Goal: Task Accomplishment & Management: Complete application form

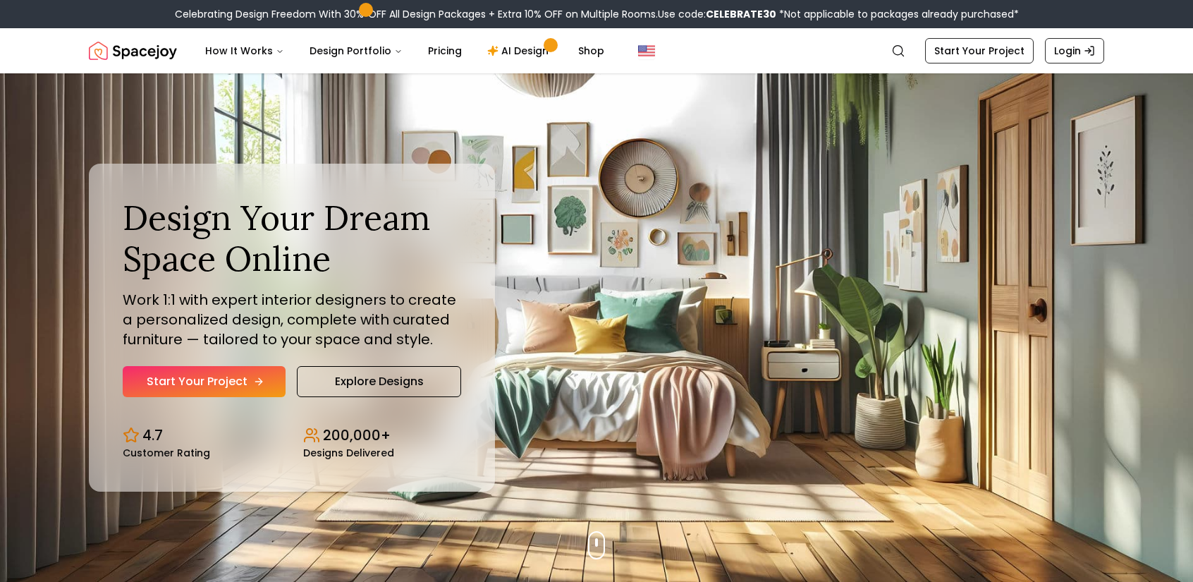
click at [213, 390] on link "Start Your Project" at bounding box center [204, 381] width 163 height 31
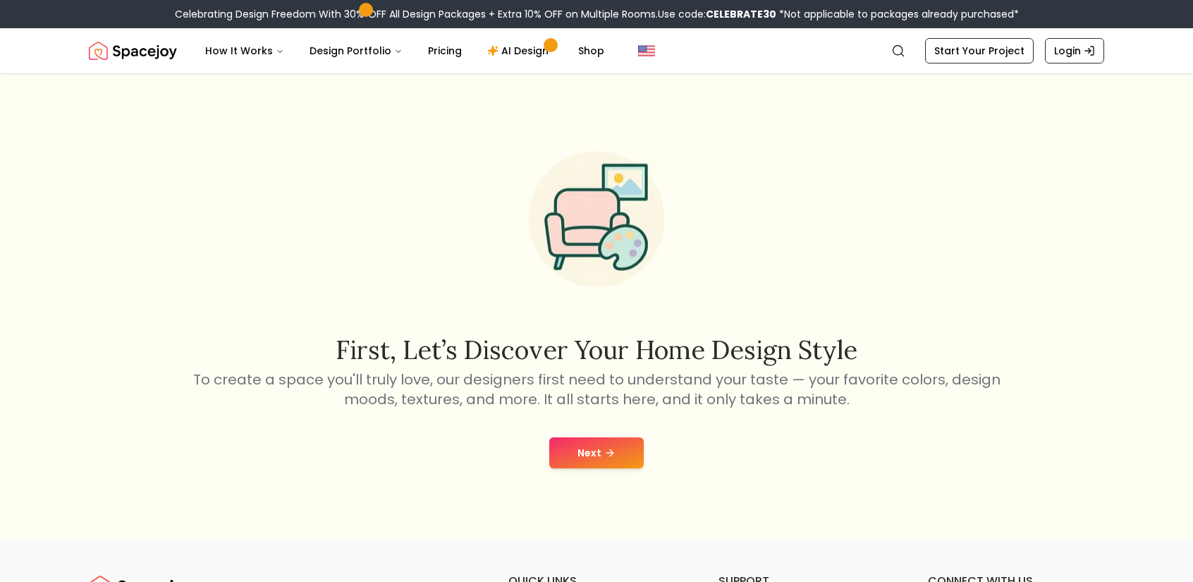
click at [623, 446] on button "Next" at bounding box center [596, 452] width 94 height 31
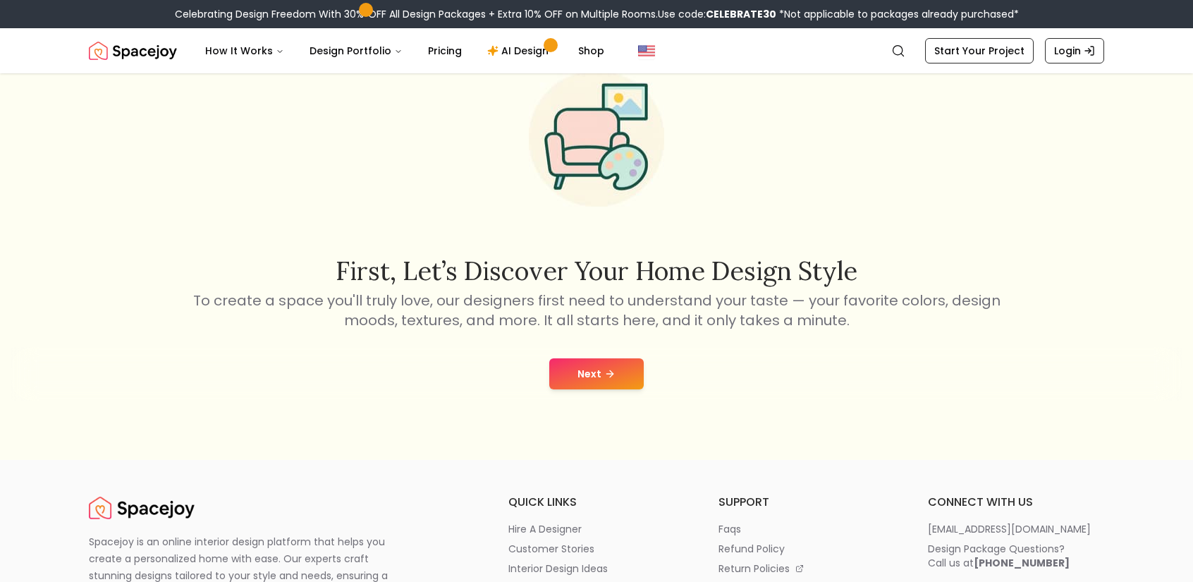
scroll to position [78, 0]
click at [599, 369] on button "Next" at bounding box center [596, 374] width 94 height 31
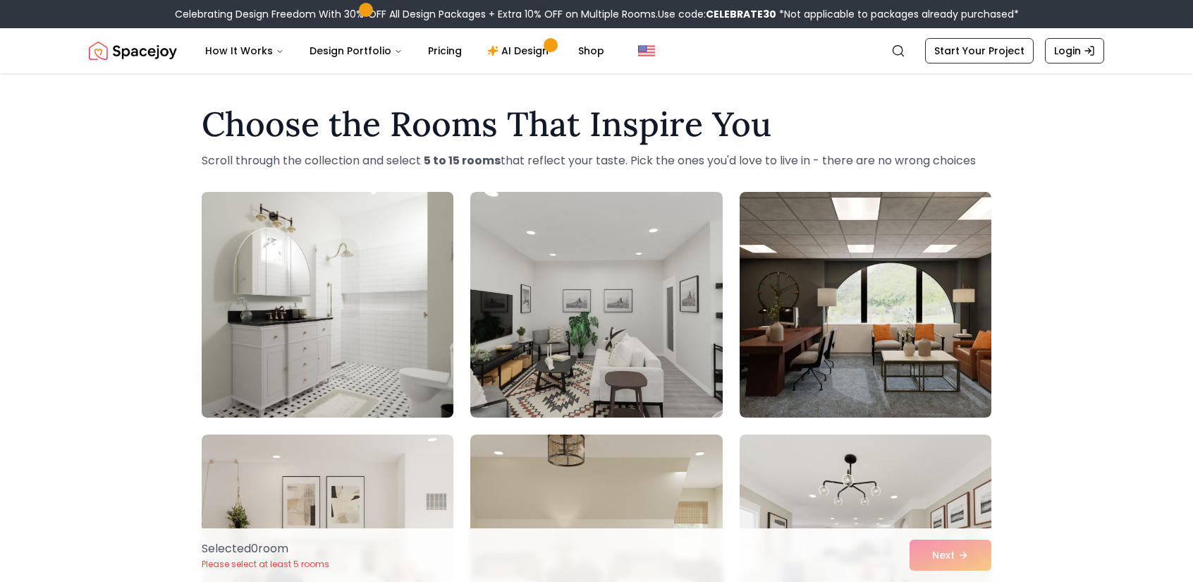
click at [324, 303] on img at bounding box center [327, 304] width 264 height 237
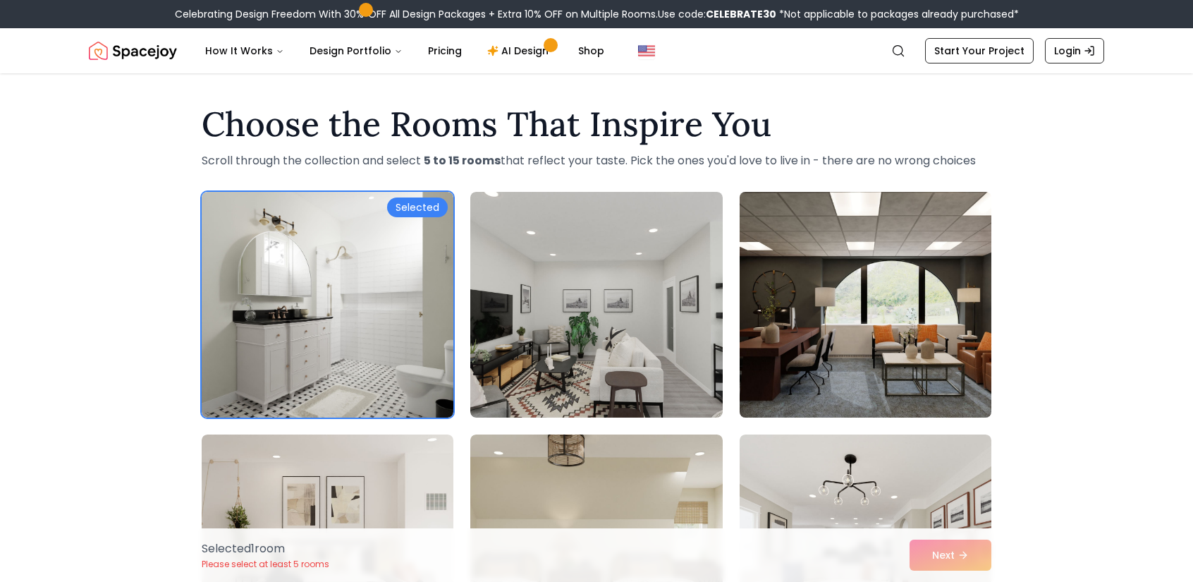
click at [891, 298] on img at bounding box center [865, 304] width 264 height 237
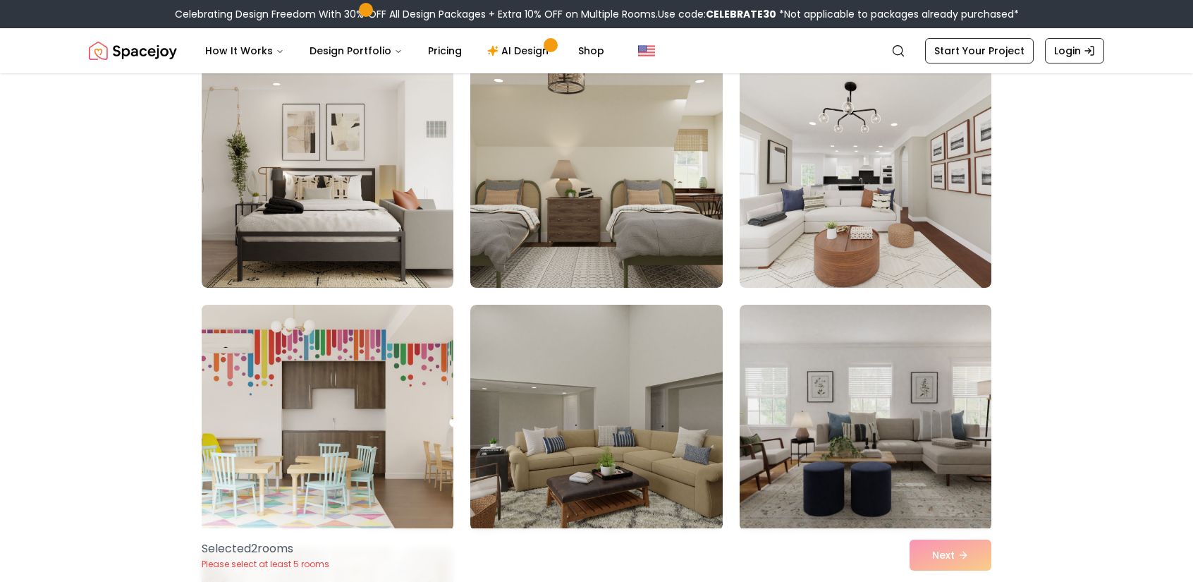
scroll to position [376, 0]
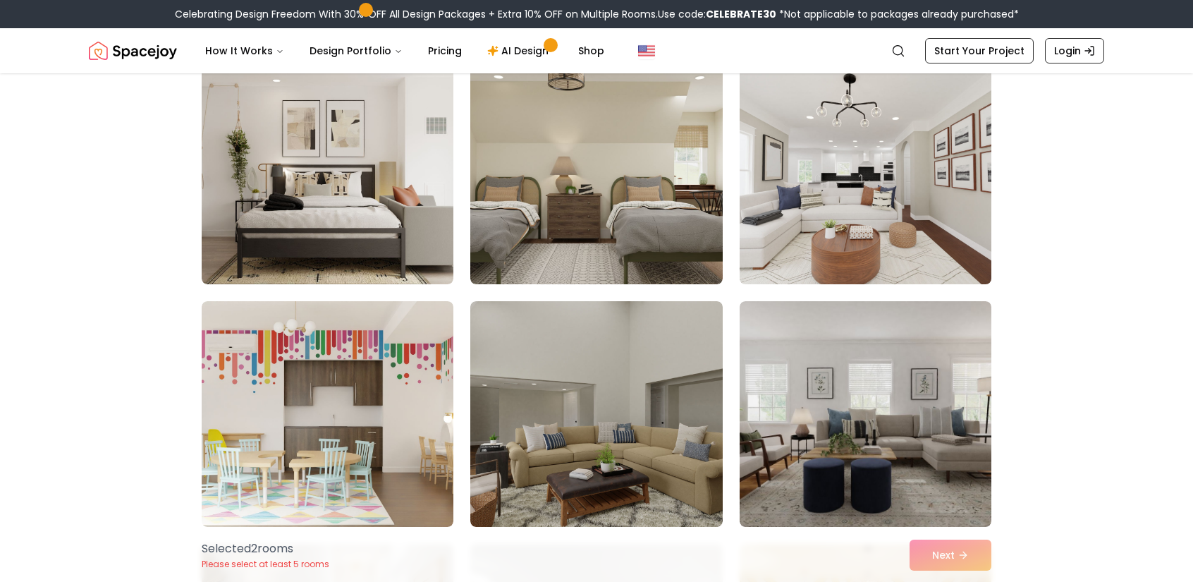
click at [820, 272] on img at bounding box center [865, 171] width 264 height 237
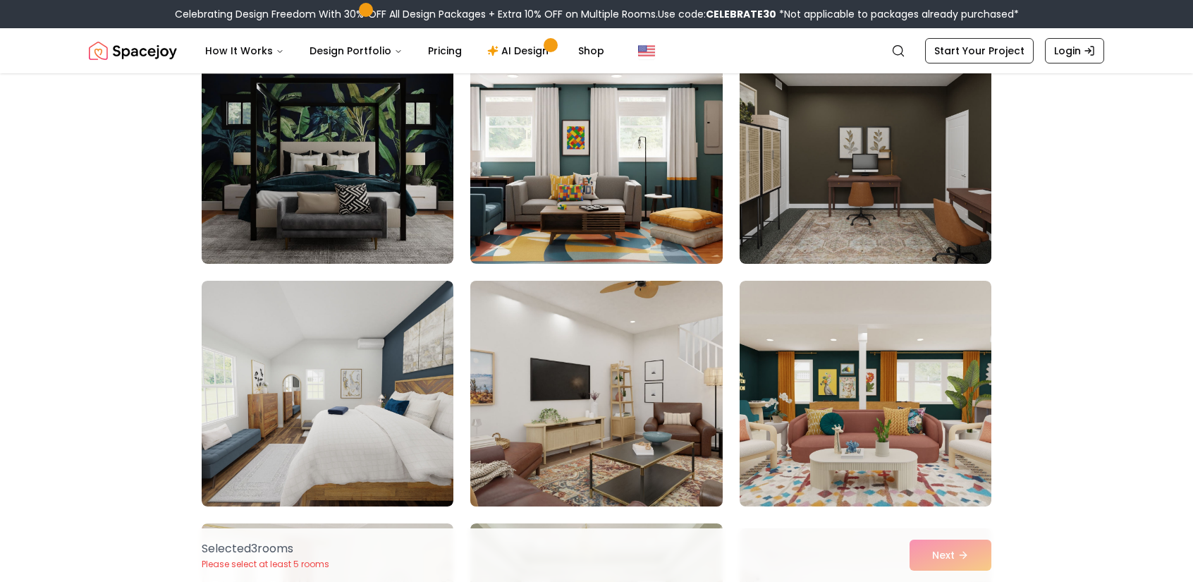
scroll to position [1128, 0]
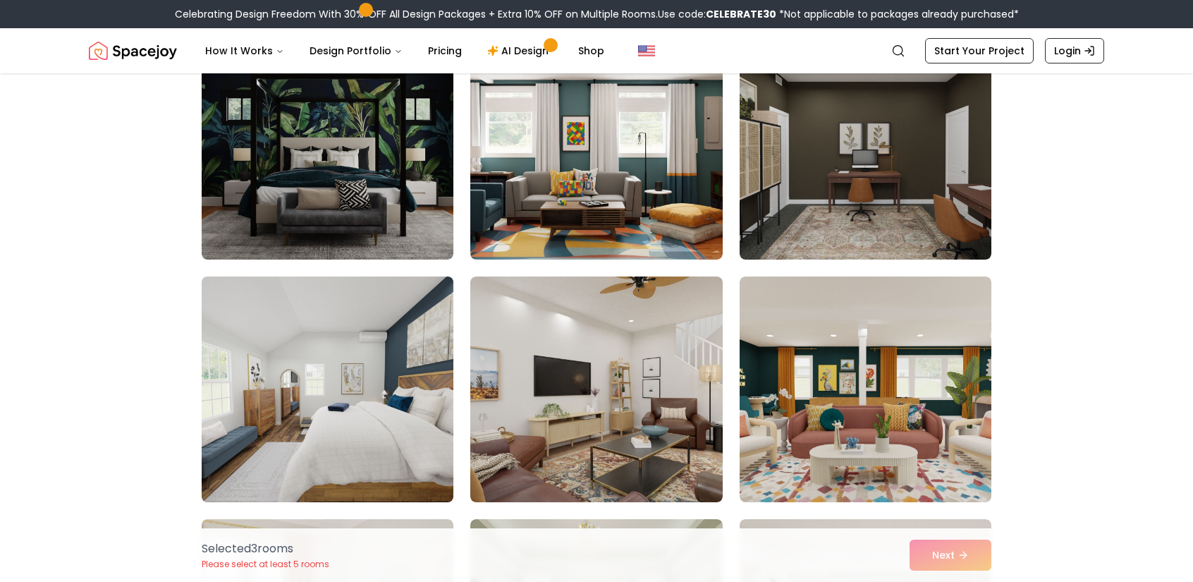
click at [330, 373] on img at bounding box center [327, 389] width 264 height 237
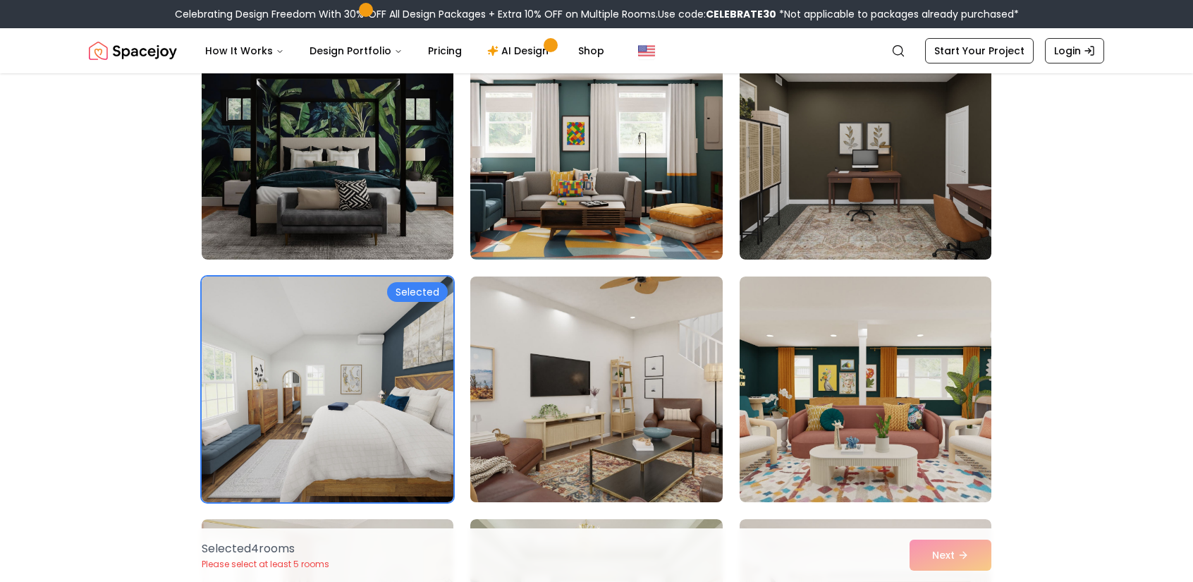
click at [577, 446] on img at bounding box center [596, 389] width 264 height 237
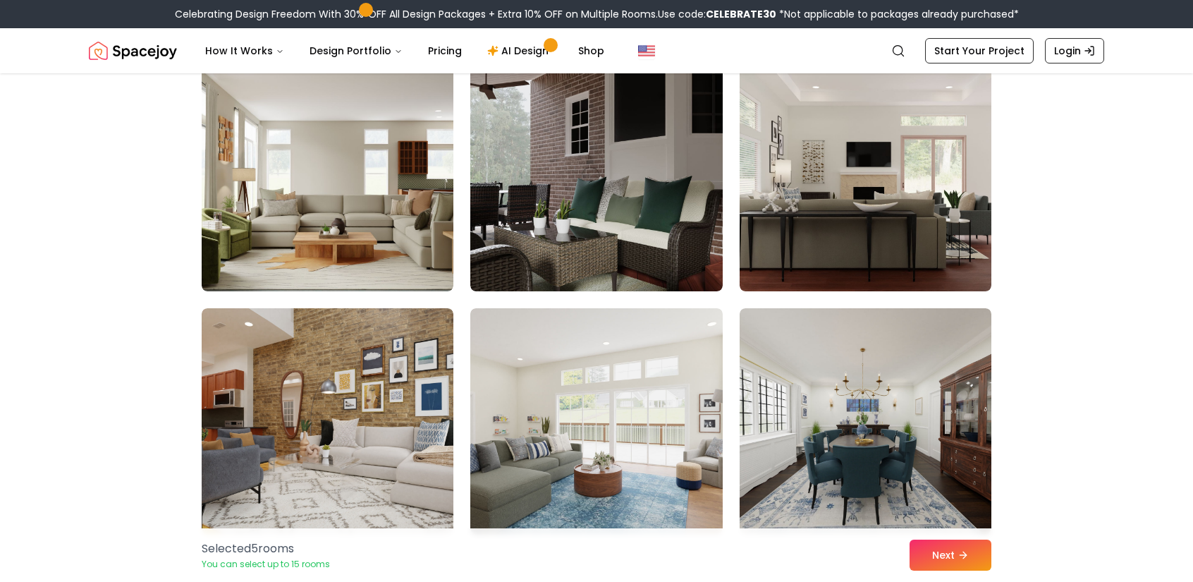
scroll to position [2068, 0]
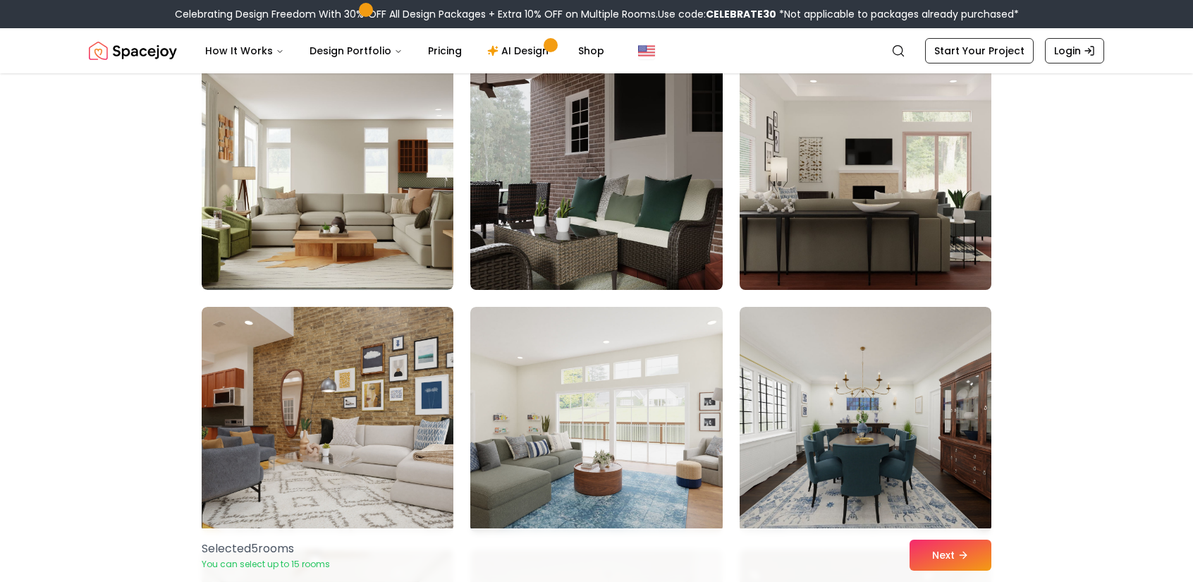
click at [896, 207] on img at bounding box center [865, 177] width 264 height 237
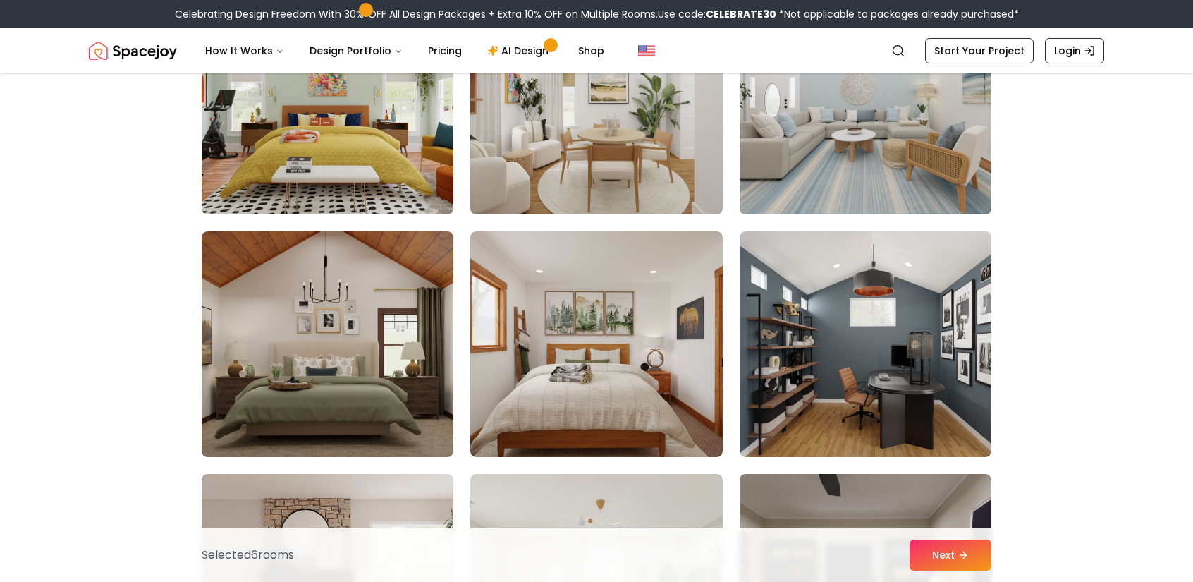
scroll to position [2633, 0]
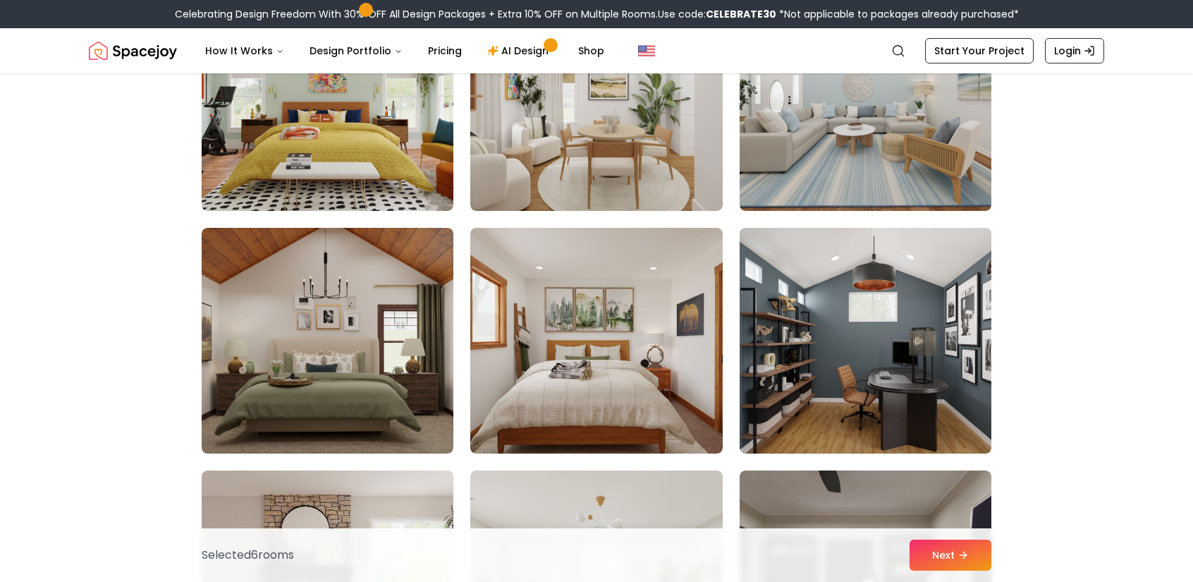
click at [856, 312] on img at bounding box center [865, 340] width 264 height 237
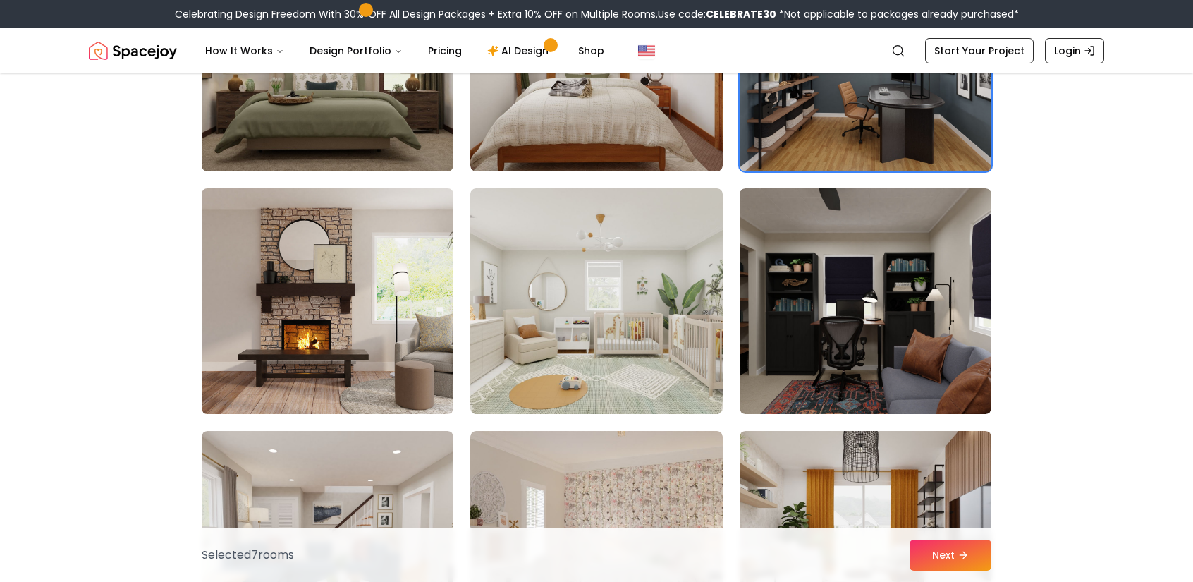
click at [418, 367] on img at bounding box center [327, 301] width 264 height 237
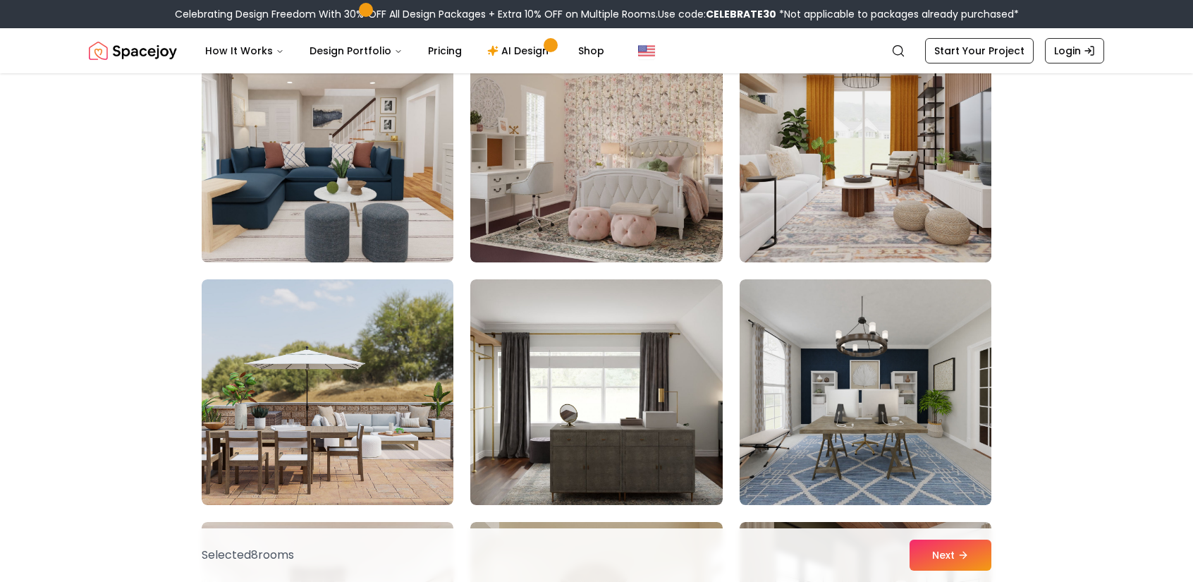
scroll to position [3385, 0]
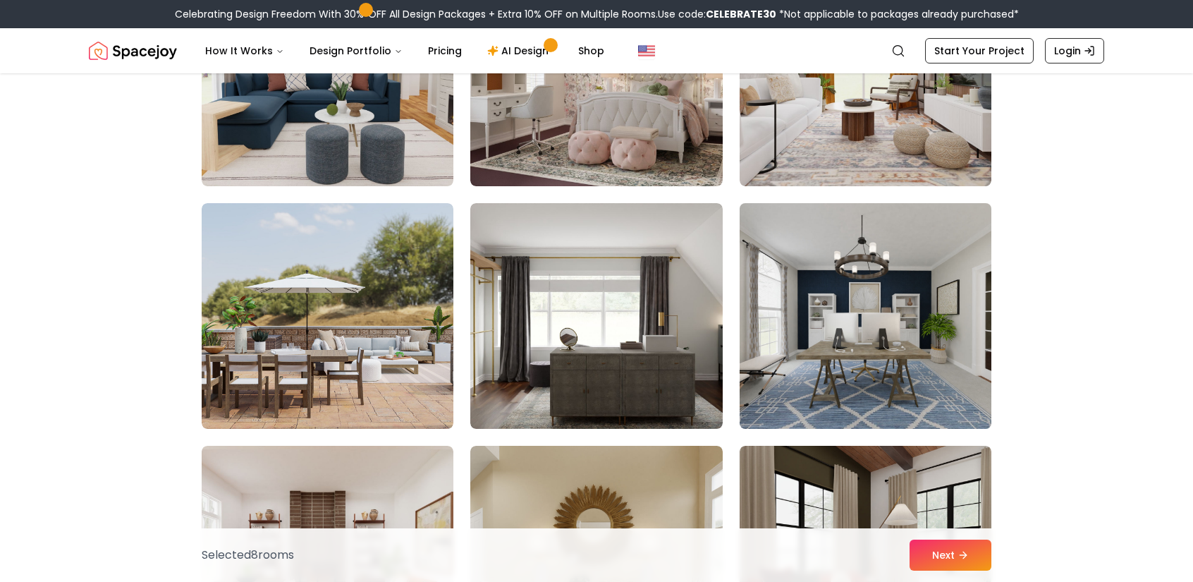
click at [841, 380] on img at bounding box center [865, 315] width 264 height 237
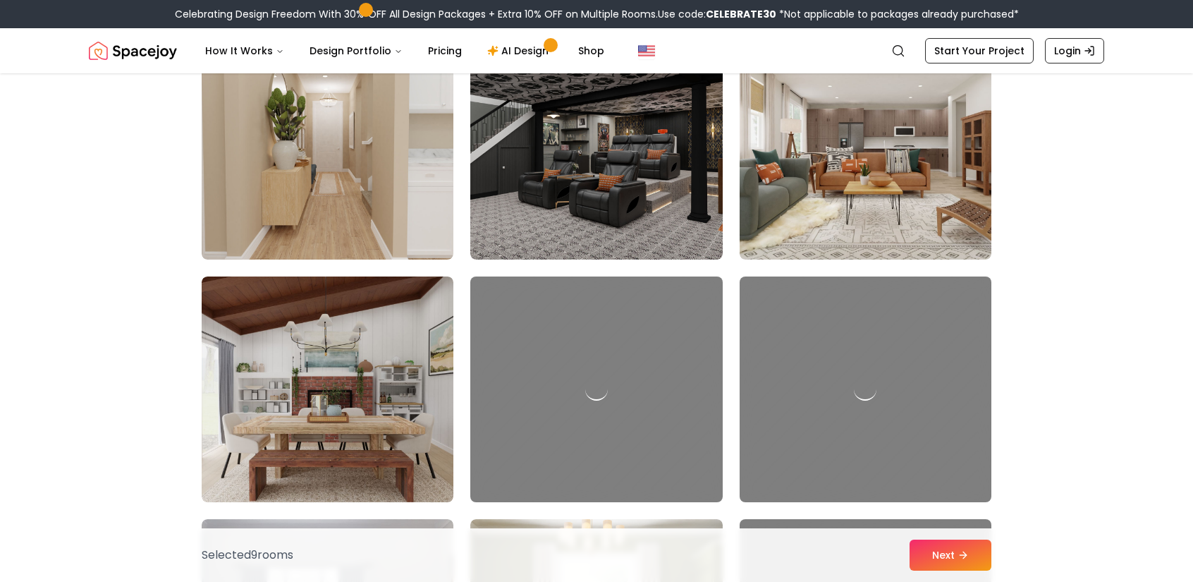
scroll to position [4983, 0]
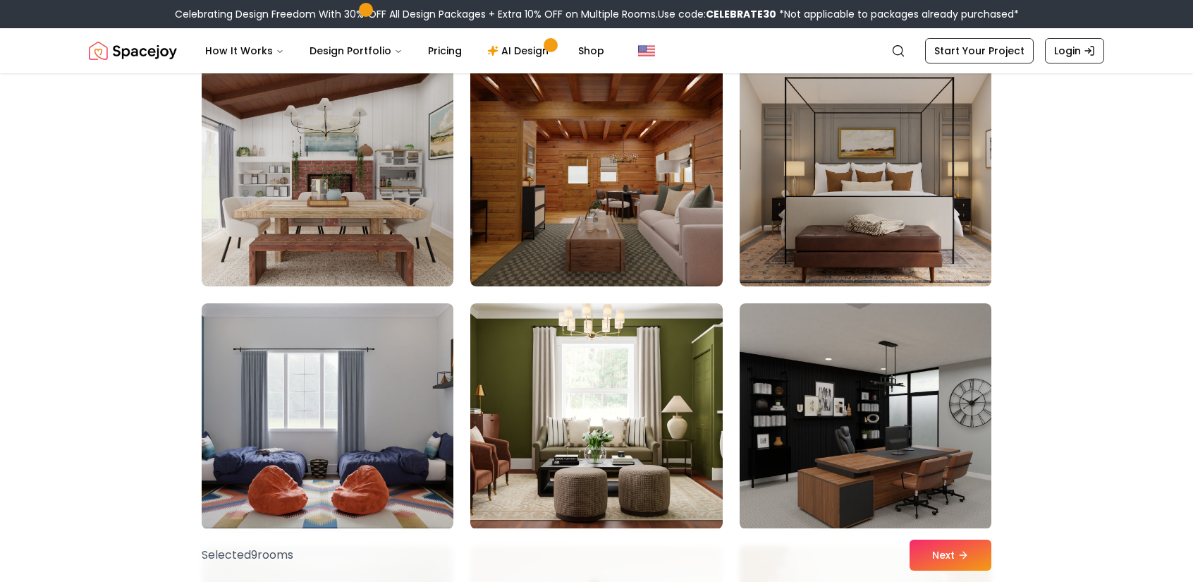
click at [939, 574] on div "Selected 9 room s Next" at bounding box center [596, 555] width 812 height 54
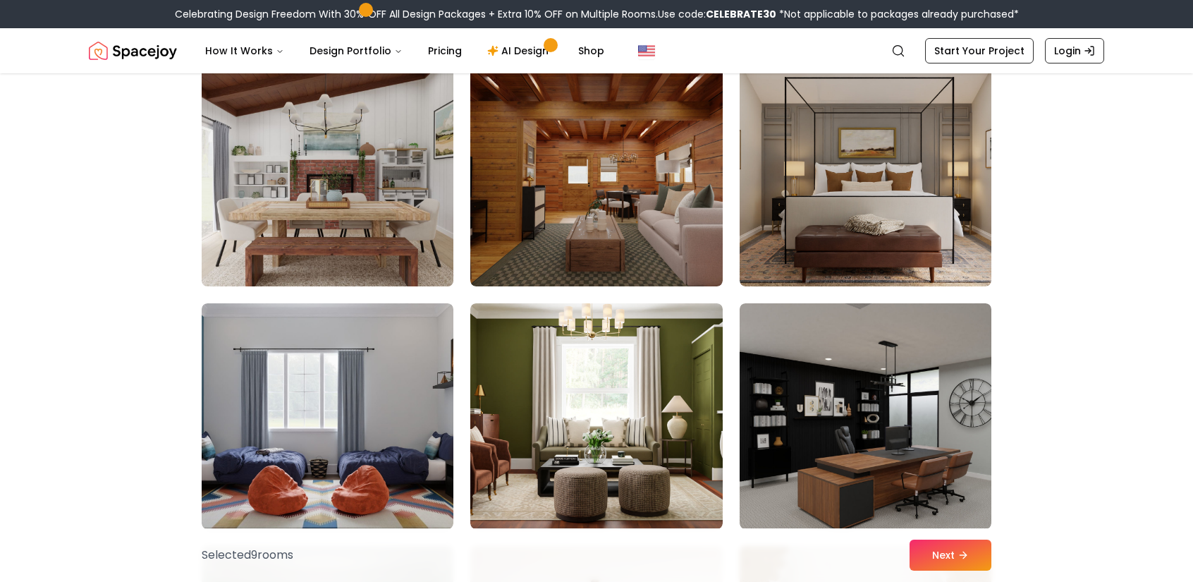
click at [314, 216] on img at bounding box center [327, 173] width 264 height 237
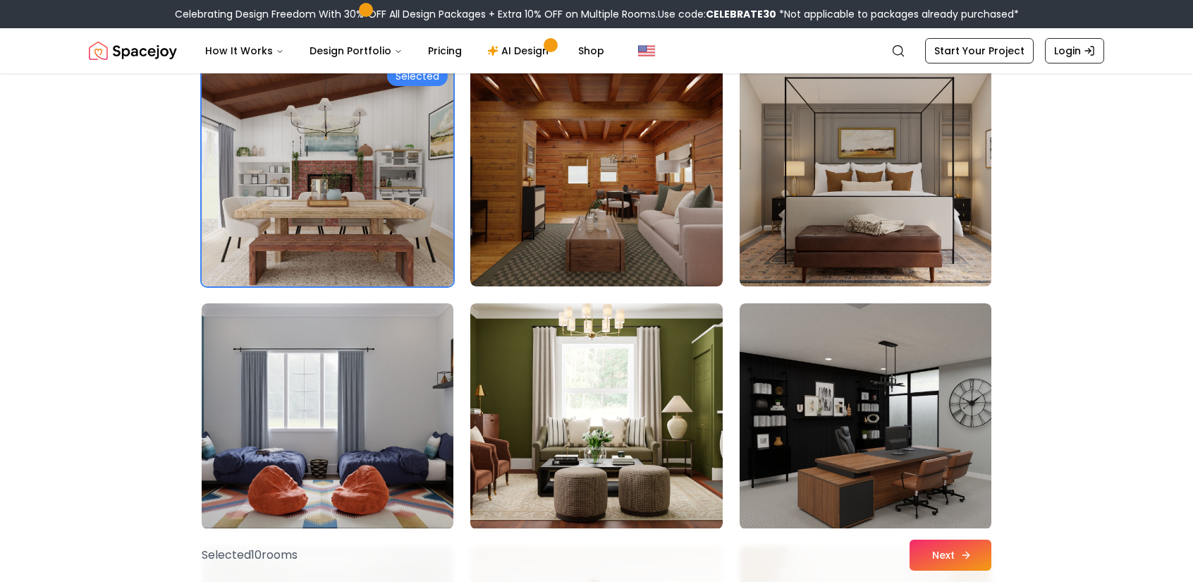
click at [978, 554] on button "Next" at bounding box center [951, 554] width 82 height 31
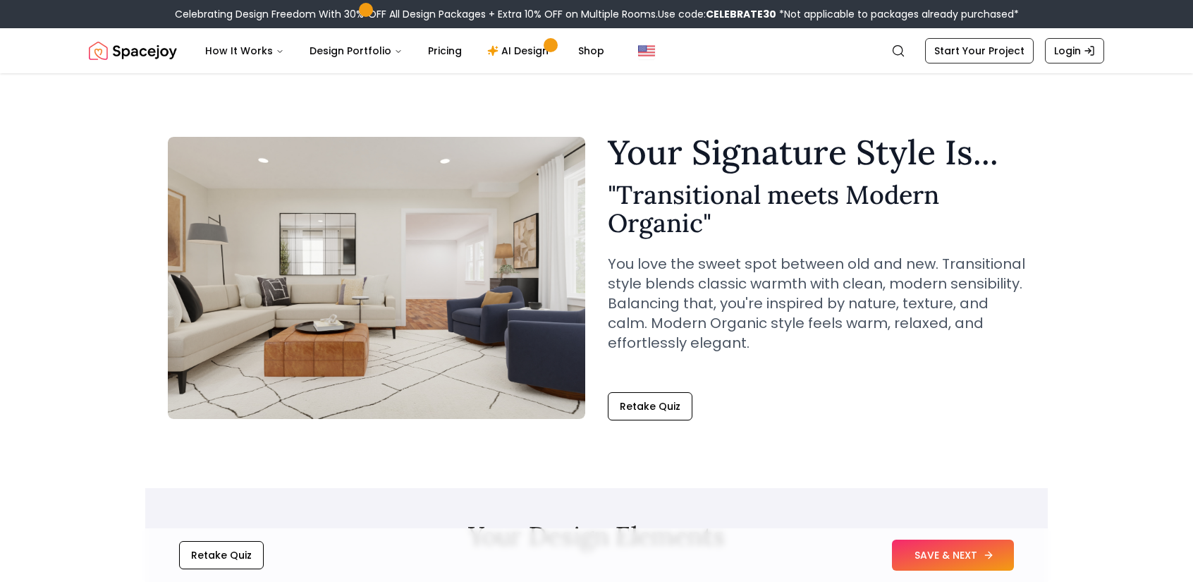
click at [925, 554] on button "SAVE & NEXT" at bounding box center [953, 554] width 122 height 31
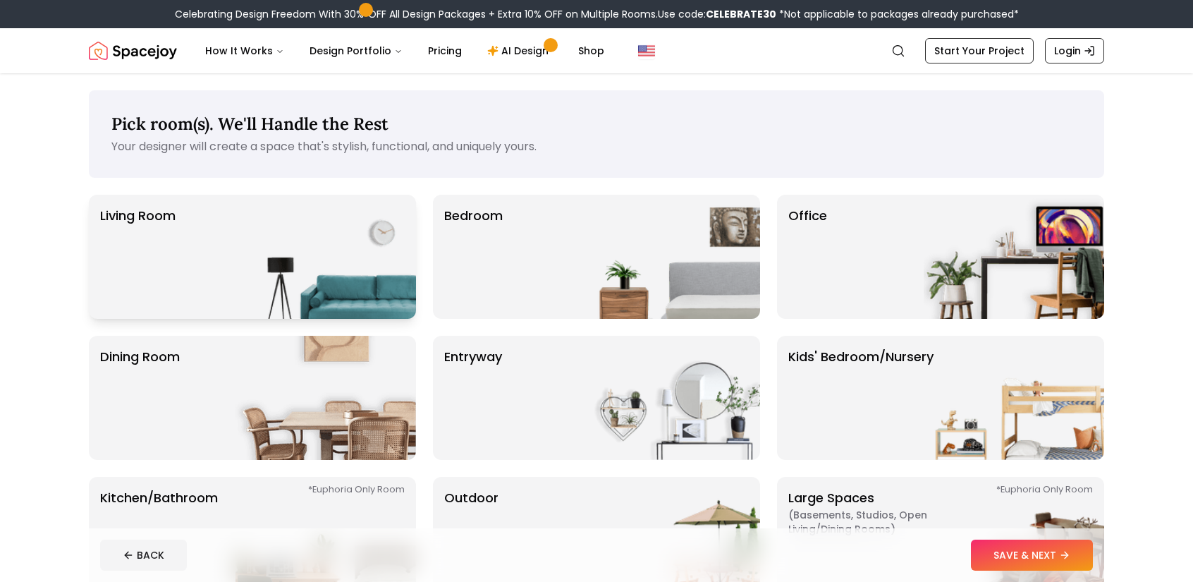
click at [273, 246] on img at bounding box center [326, 257] width 181 height 124
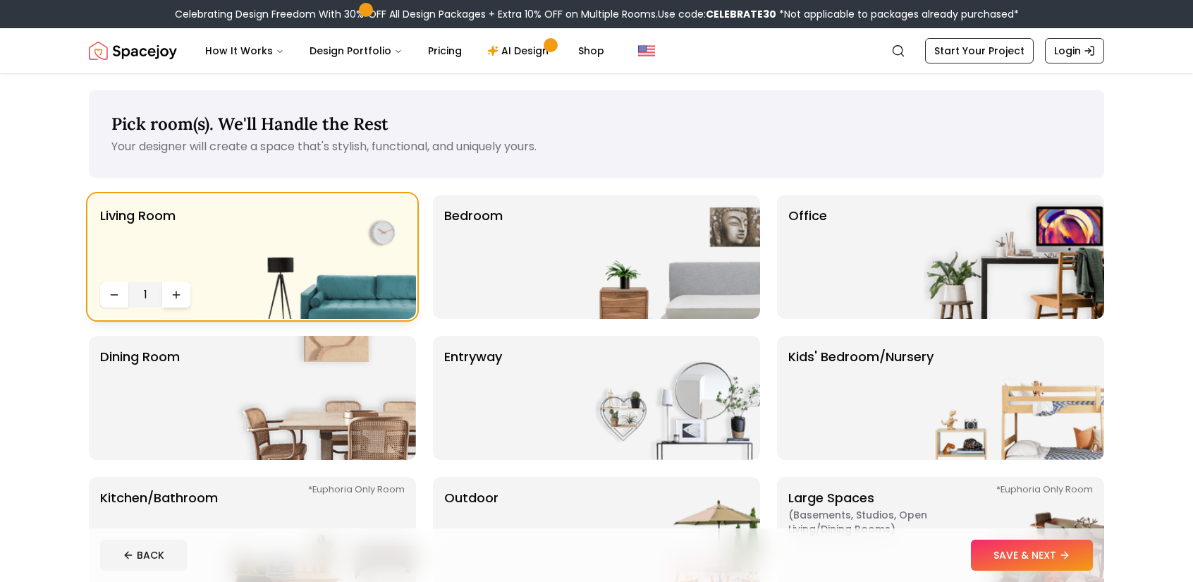
click at [172, 289] on icon "Increase quantity" at bounding box center [176, 294] width 11 height 11
click at [561, 283] on div "Bedroom" at bounding box center [596, 257] width 327 height 124
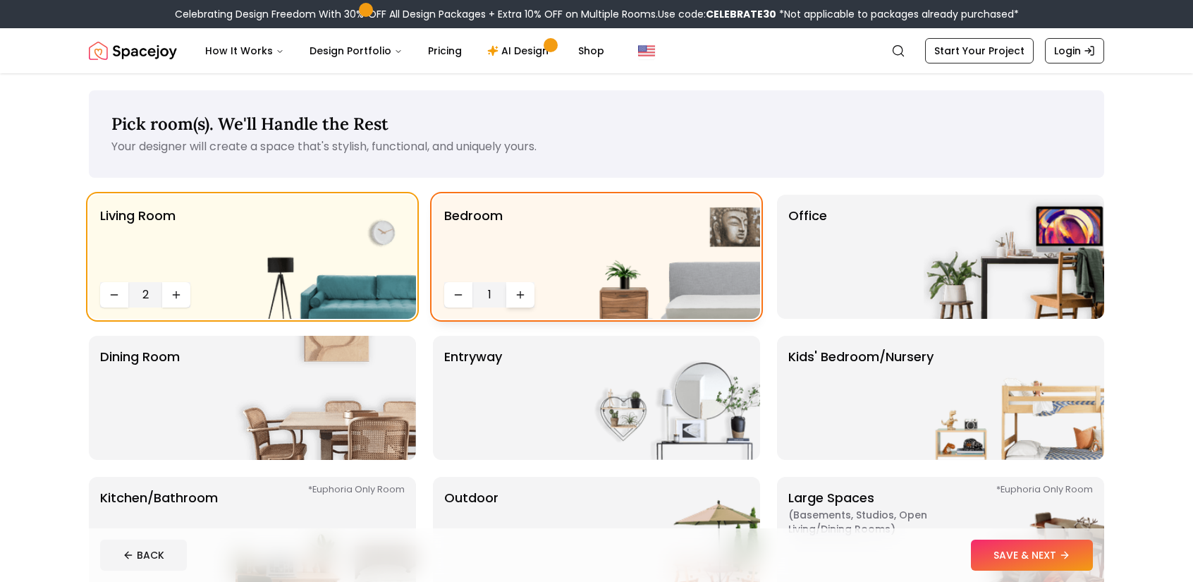
click at [529, 286] on button "Increase quantity" at bounding box center [520, 294] width 28 height 25
click at [893, 237] on div "Office" at bounding box center [940, 257] width 327 height 124
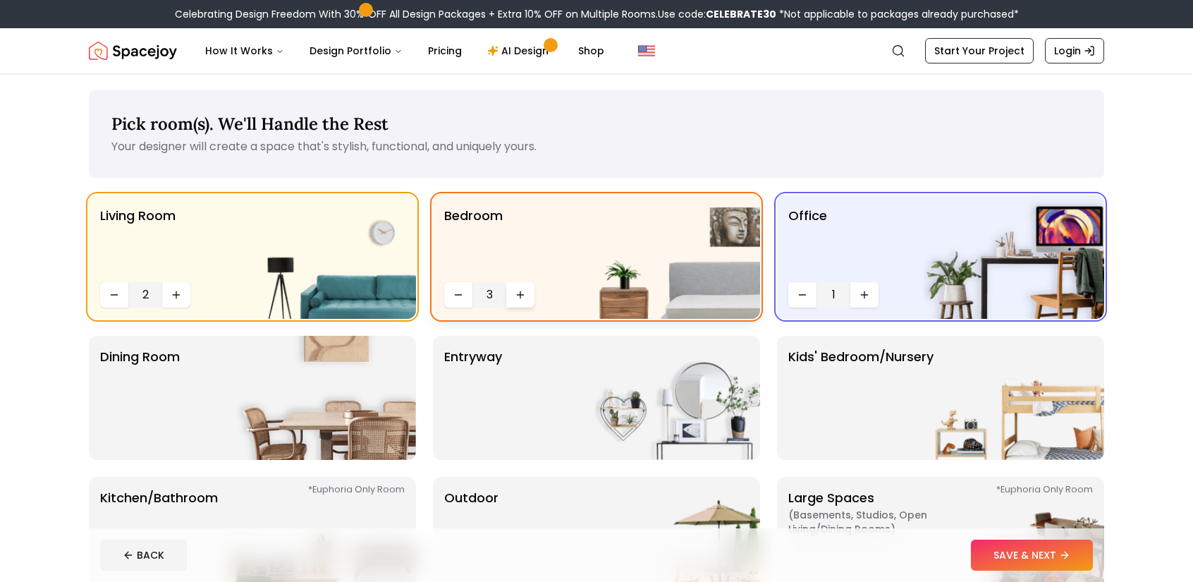
click at [530, 302] on button "Increase quantity" at bounding box center [520, 294] width 28 height 25
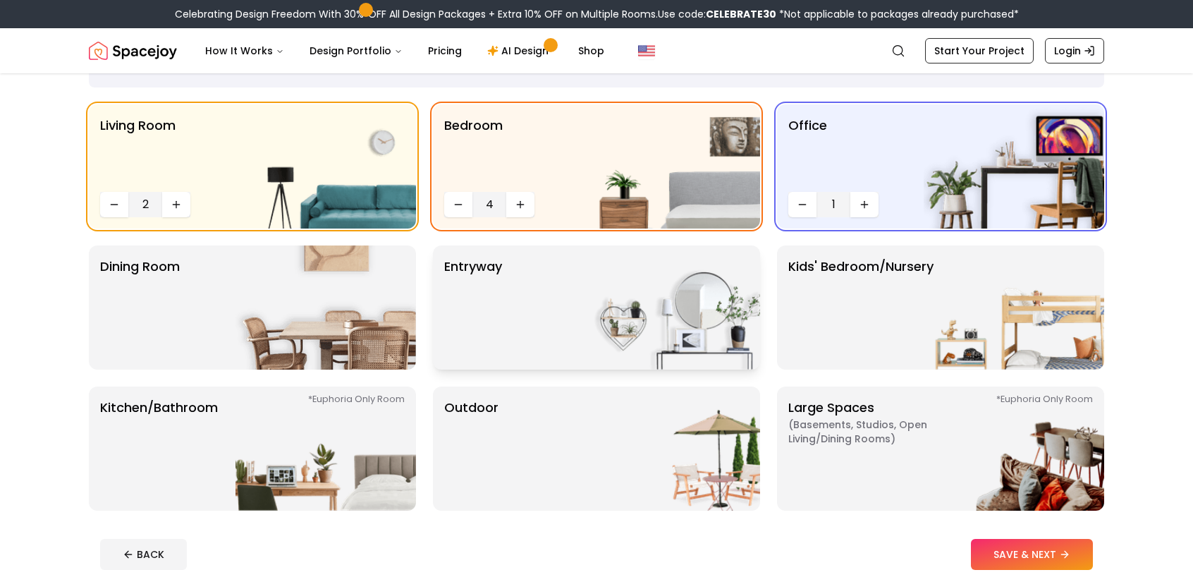
scroll to position [94, 0]
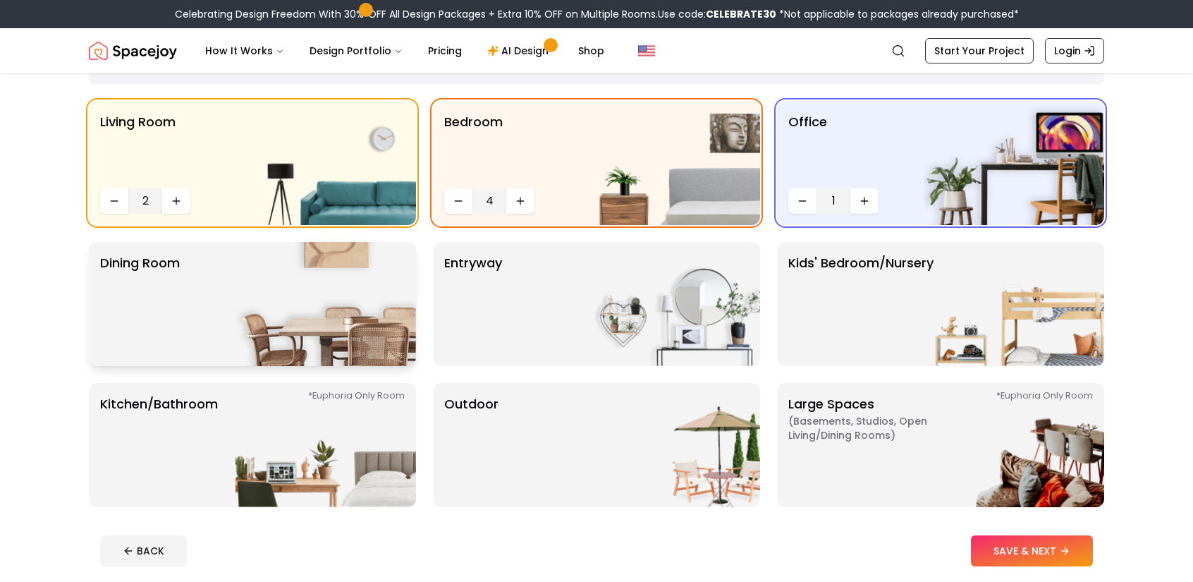
click at [264, 349] on img at bounding box center [326, 304] width 181 height 124
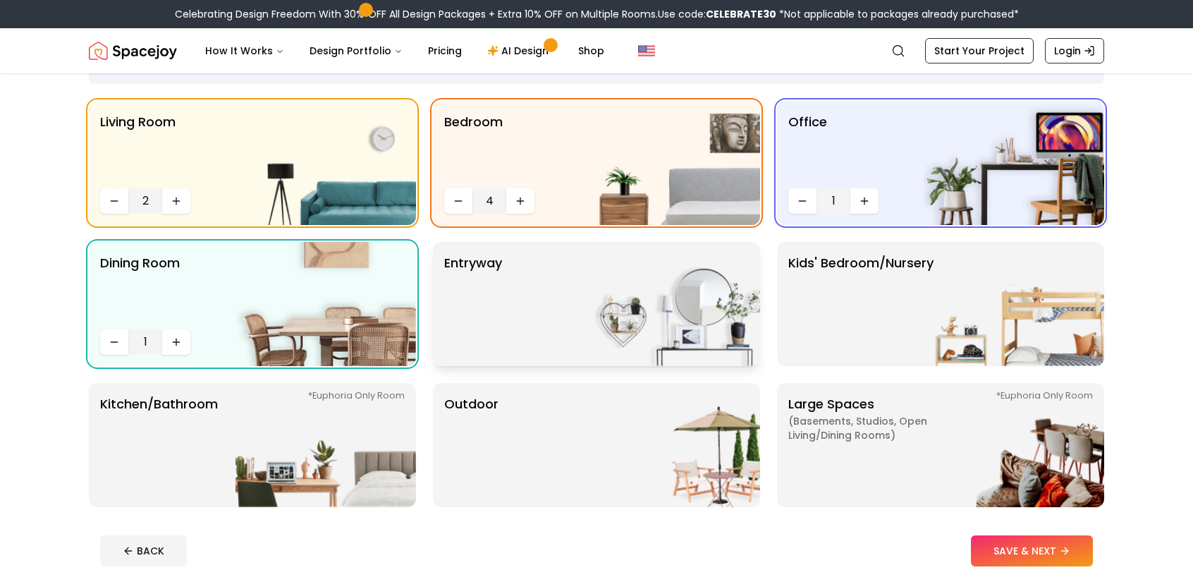
click at [549, 327] on div "entryway" at bounding box center [596, 304] width 327 height 124
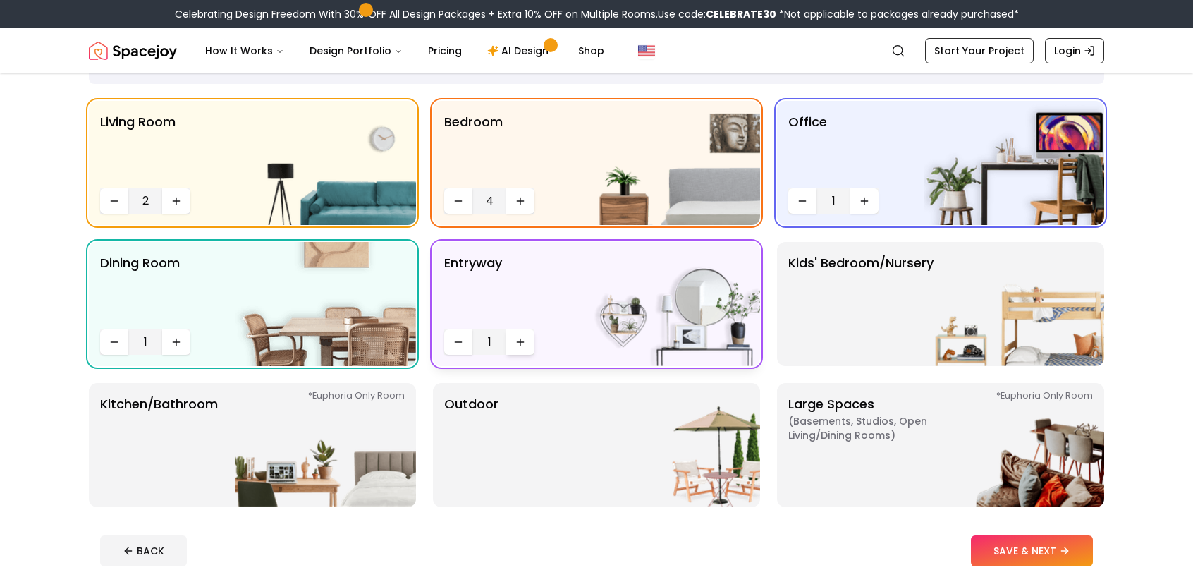
click at [512, 336] on button "Increase quantity" at bounding box center [520, 341] width 28 height 25
click at [839, 324] on p "Kids' Bedroom/Nursery" at bounding box center [860, 304] width 145 height 102
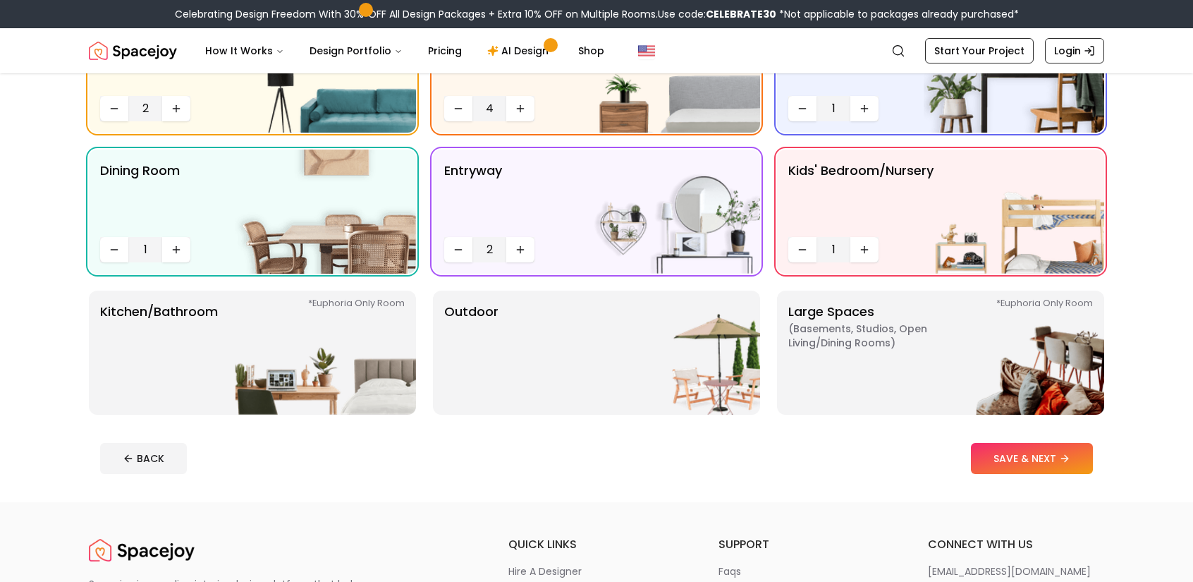
scroll to position [188, 0]
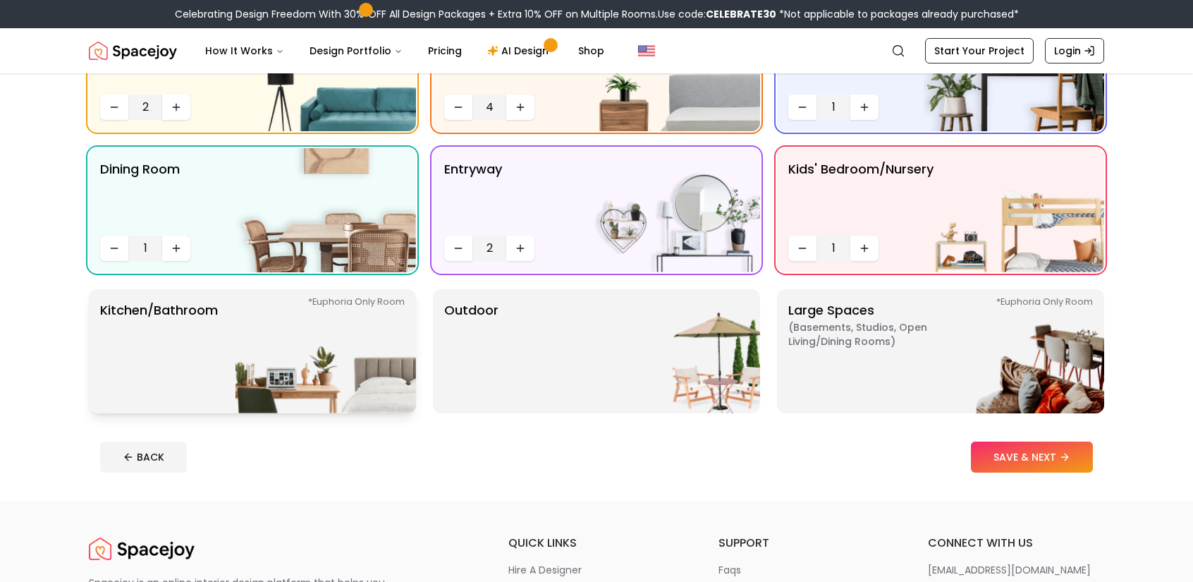
click at [261, 376] on img at bounding box center [326, 351] width 181 height 124
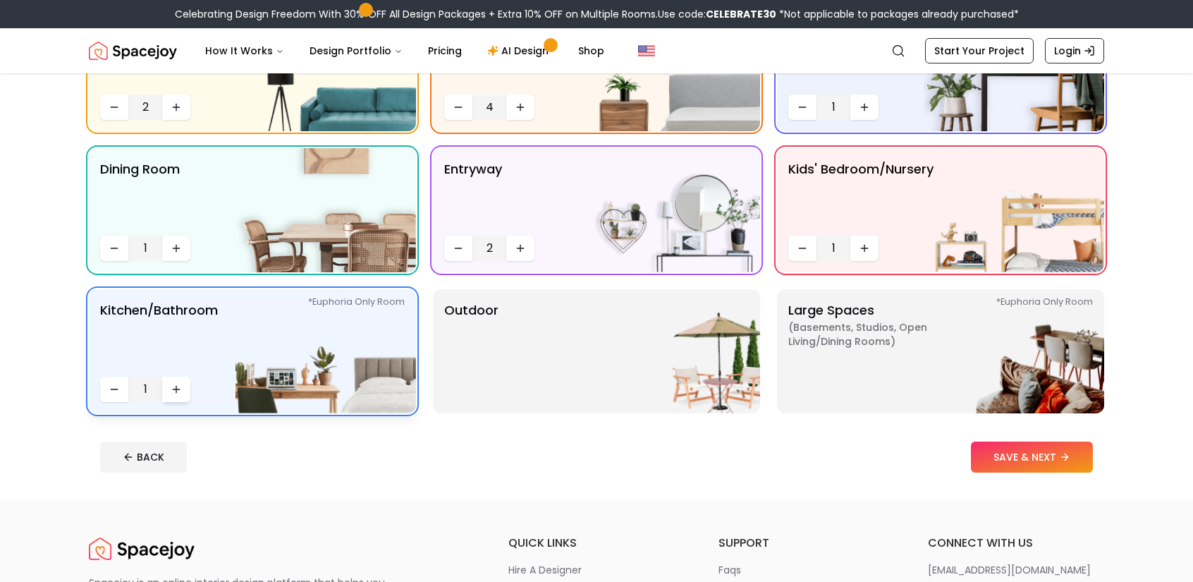
click at [168, 394] on button "Increase quantity" at bounding box center [176, 389] width 28 height 25
drag, startPoint x: 119, startPoint y: 384, endPoint x: 228, endPoint y: 393, distance: 109.6
click at [122, 384] on button "Decrease quantity" at bounding box center [114, 389] width 28 height 25
click at [551, 360] on div "Outdoor" at bounding box center [596, 351] width 327 height 124
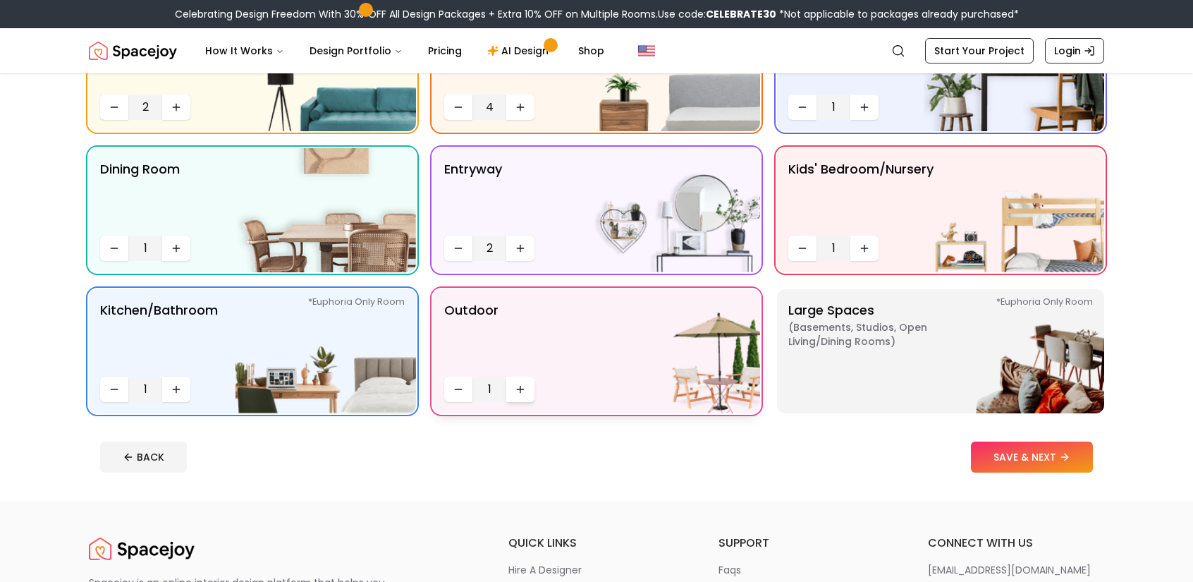
click at [533, 385] on button "Increase quantity" at bounding box center [520, 389] width 28 height 25
click at [938, 348] on img at bounding box center [1014, 351] width 181 height 124
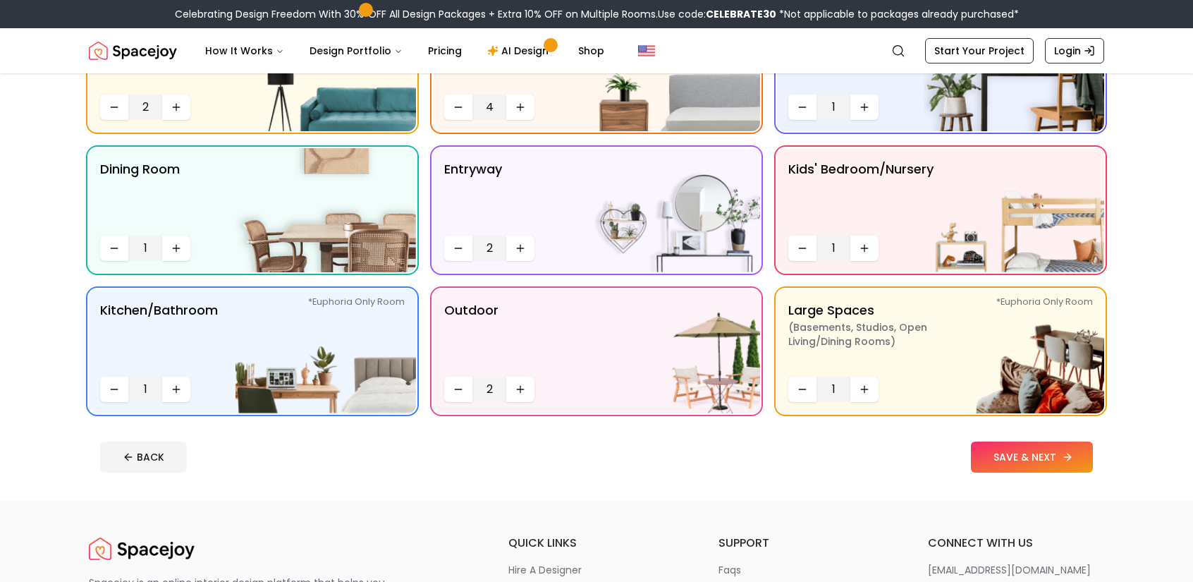
click at [1010, 450] on button "SAVE & NEXT" at bounding box center [1032, 456] width 122 height 31
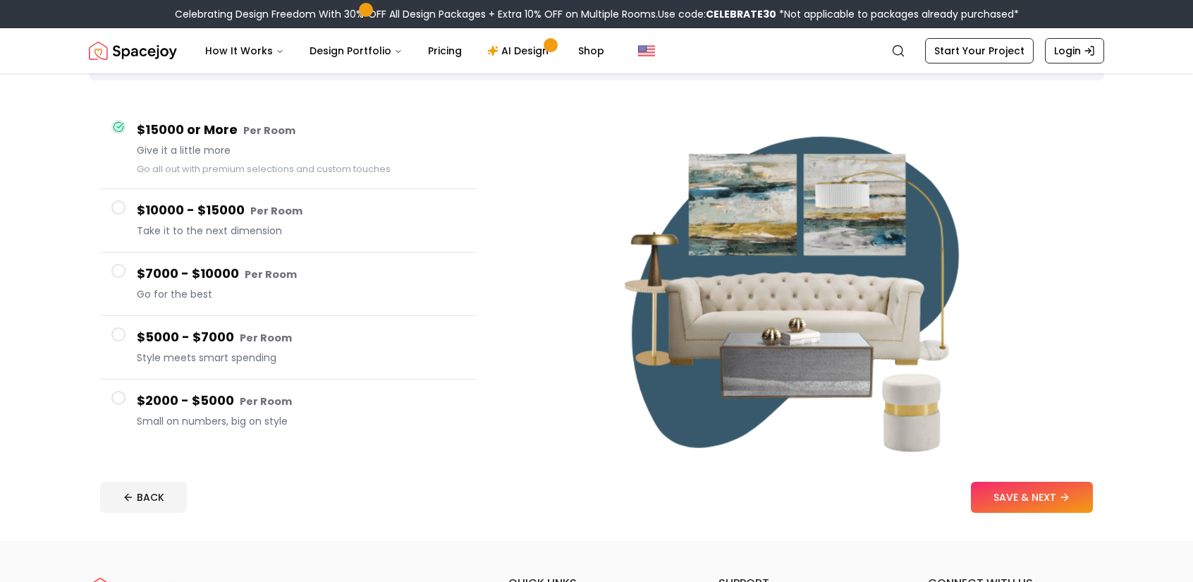
scroll to position [94, 0]
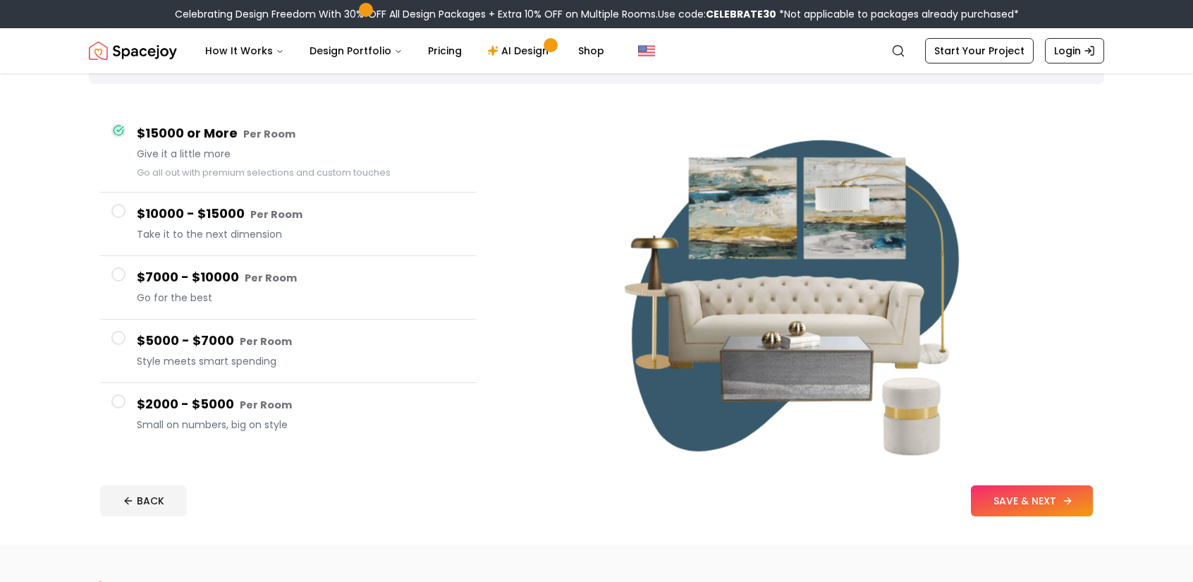
click at [1001, 489] on button "SAVE & NEXT" at bounding box center [1032, 500] width 122 height 31
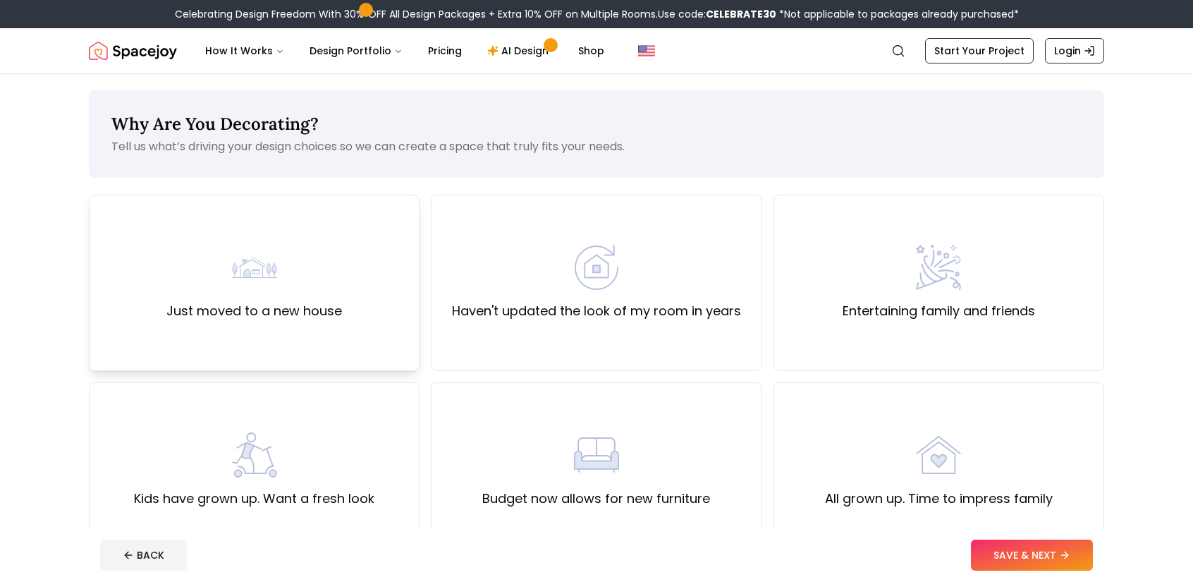
click at [240, 366] on div "Just moved to a new house" at bounding box center [254, 283] width 331 height 176
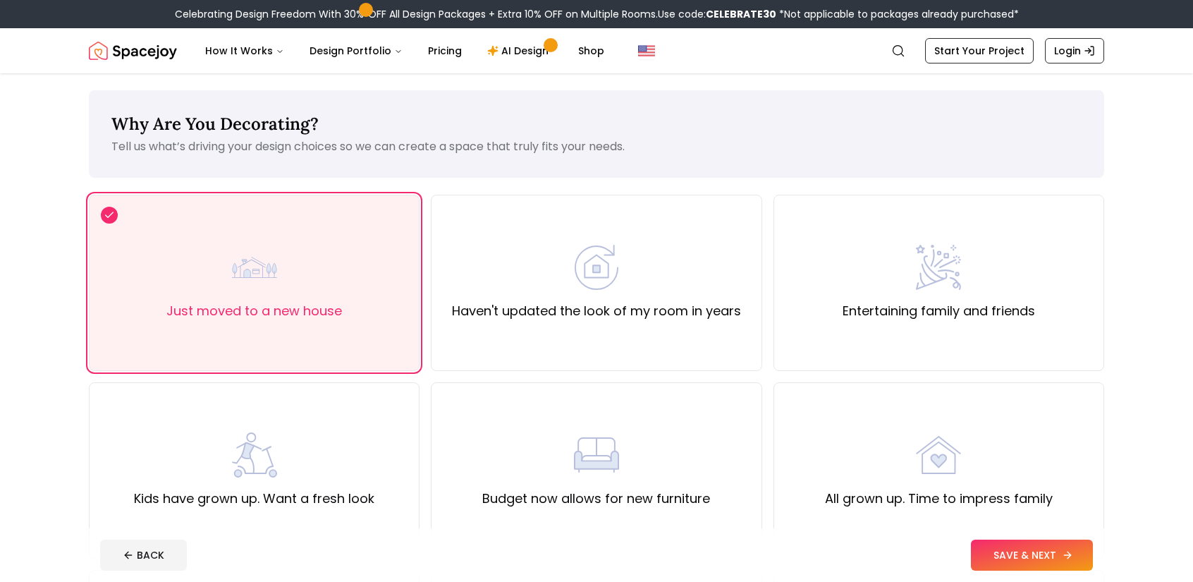
click at [1063, 544] on button "SAVE & NEXT" at bounding box center [1032, 554] width 122 height 31
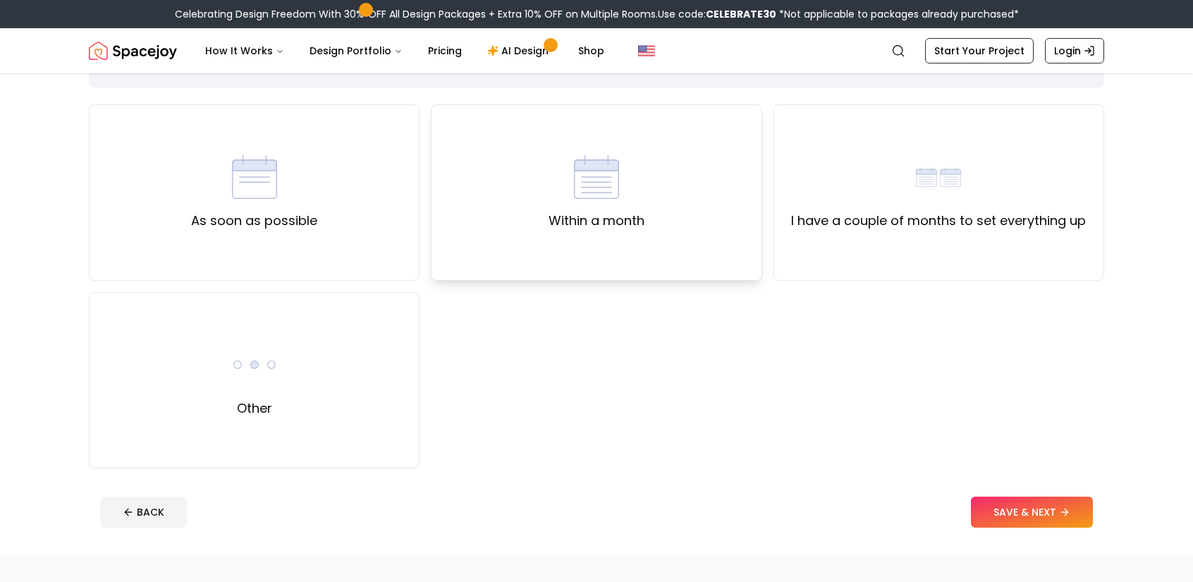
scroll to position [94, 0]
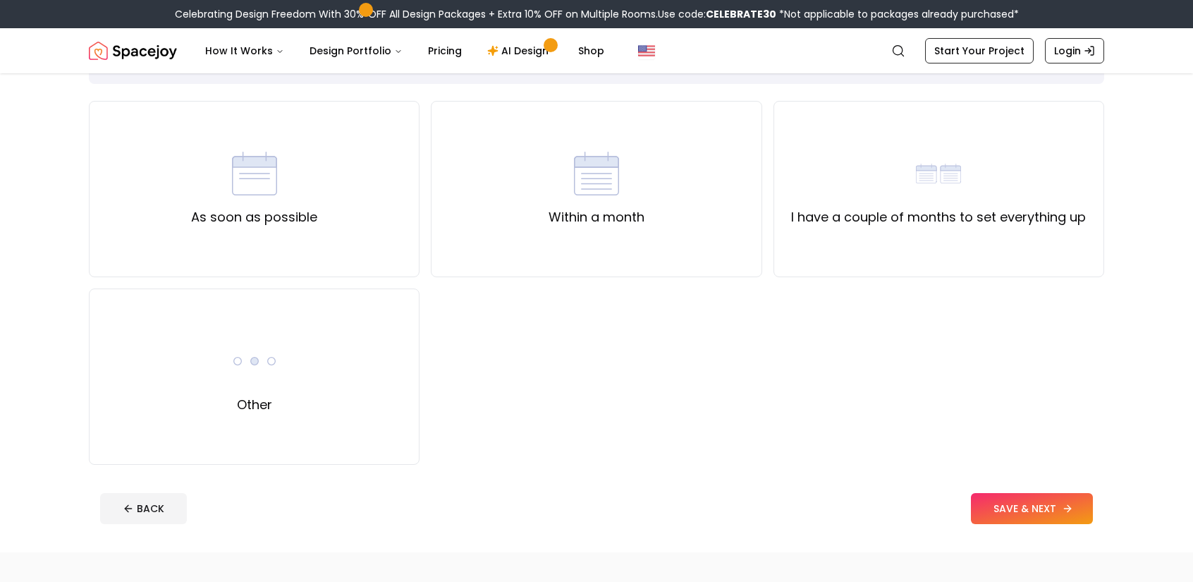
click at [1034, 501] on button "SAVE & NEXT" at bounding box center [1032, 508] width 122 height 31
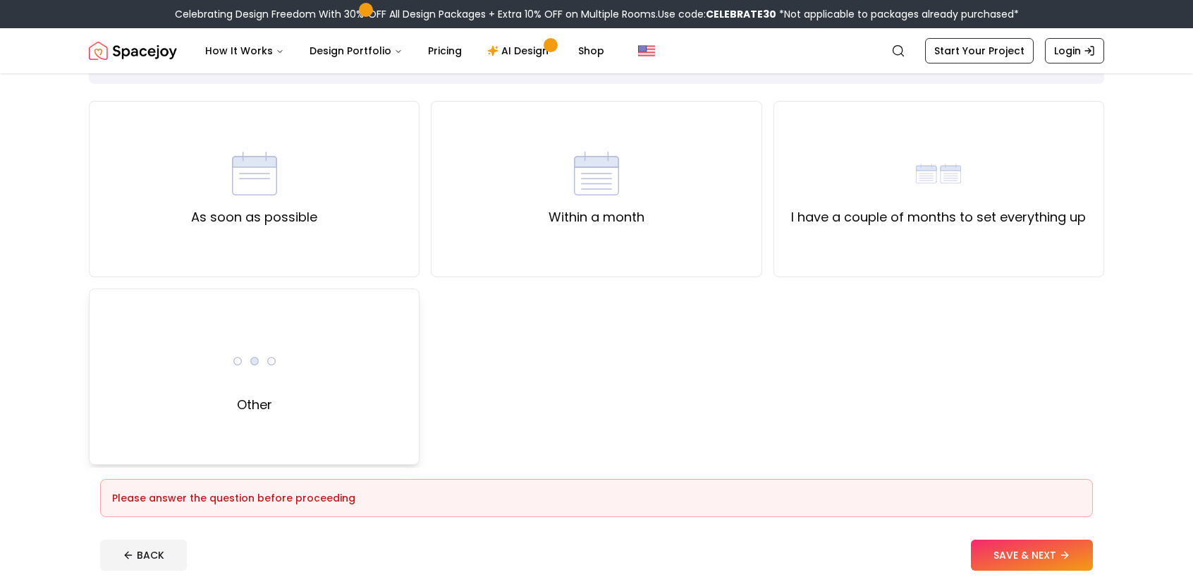
click at [372, 401] on div "Other" at bounding box center [254, 376] width 331 height 176
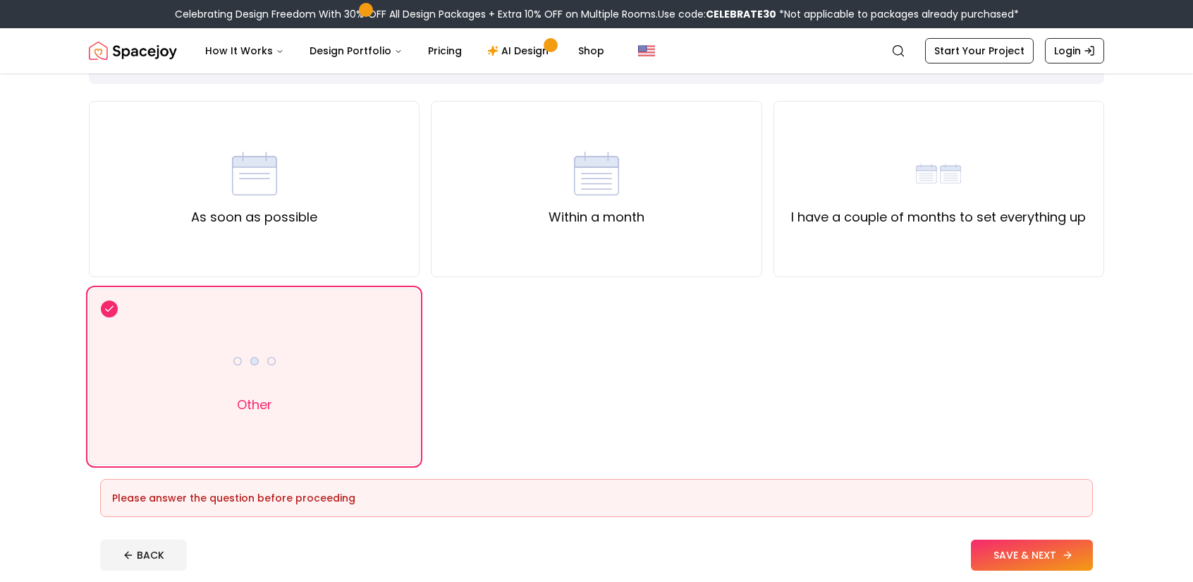
click at [996, 549] on button "SAVE & NEXT" at bounding box center [1032, 554] width 122 height 31
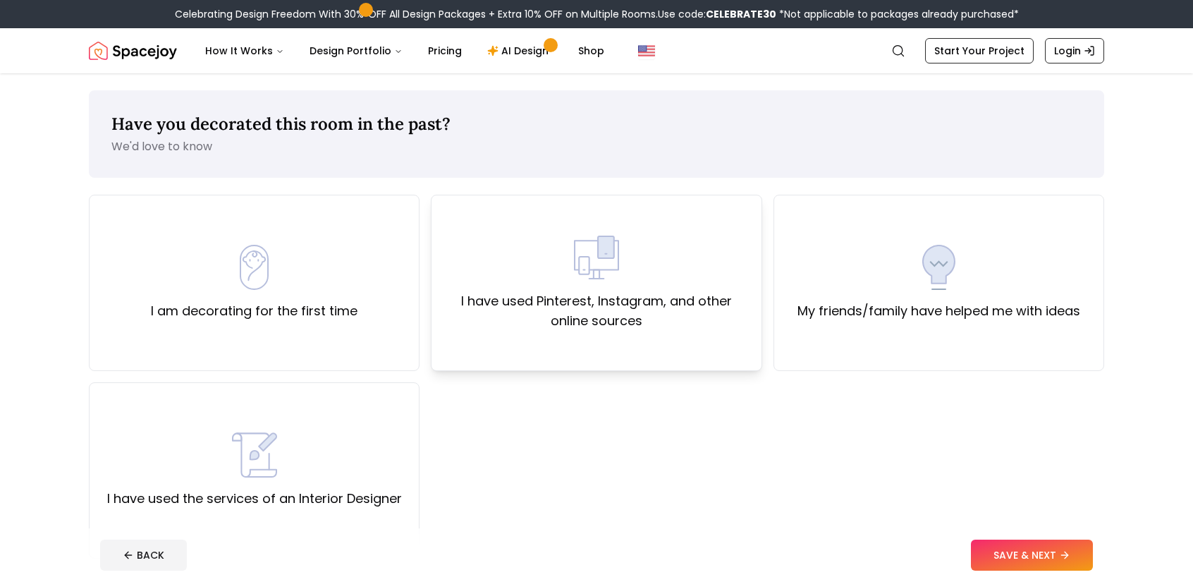
click at [431, 323] on div "I have used Pinterest, Instagram, and other online sources" at bounding box center [596, 283] width 331 height 176
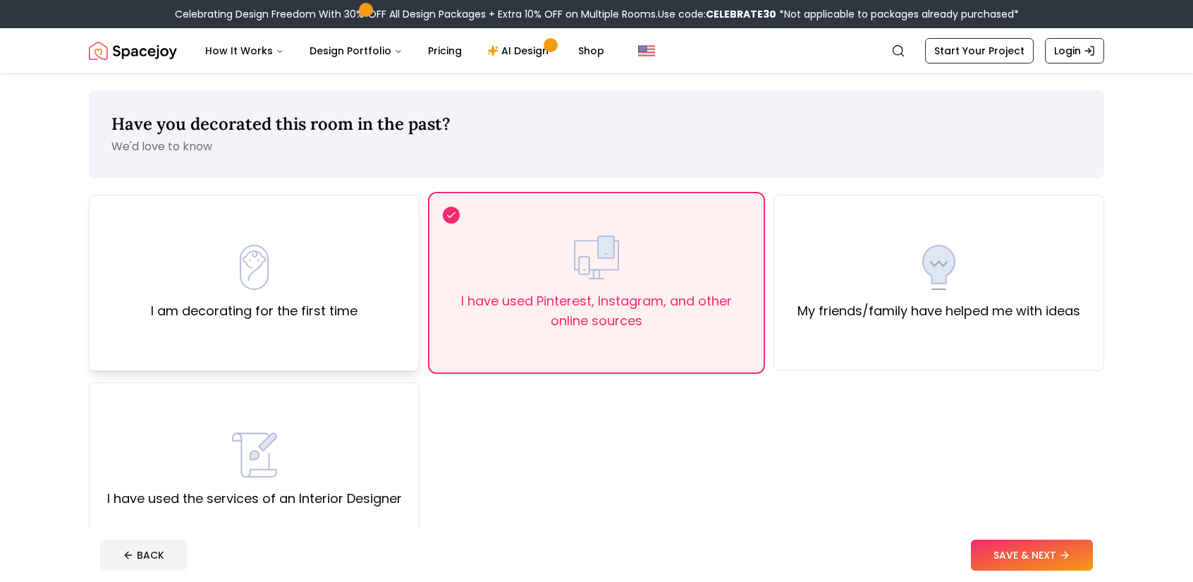
click at [380, 311] on div "I am decorating for the first time" at bounding box center [254, 283] width 331 height 176
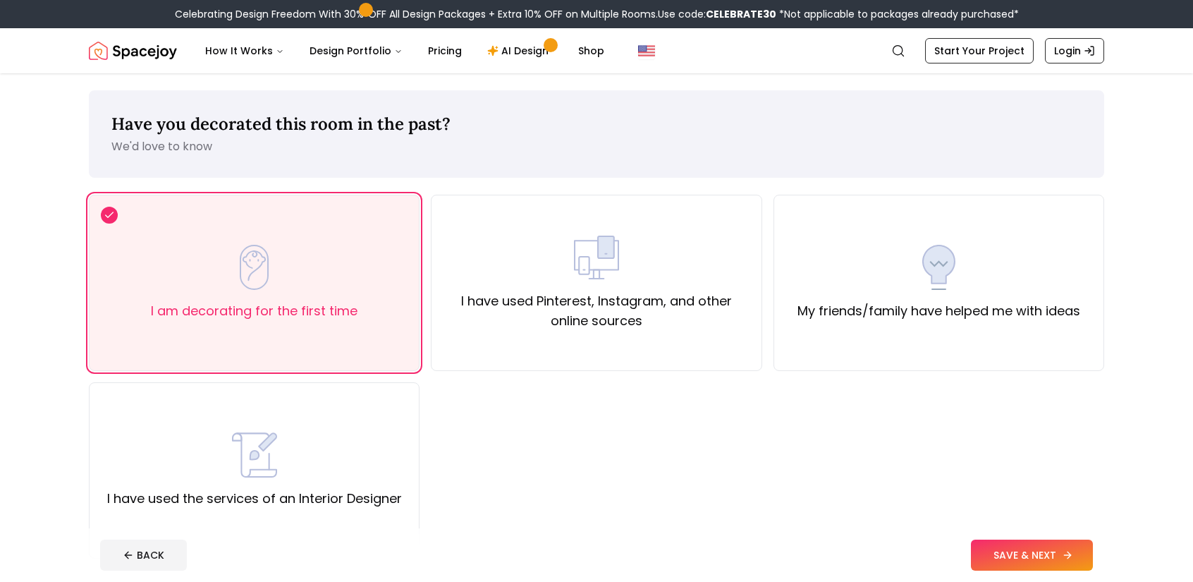
click at [1000, 548] on button "SAVE & NEXT" at bounding box center [1032, 554] width 122 height 31
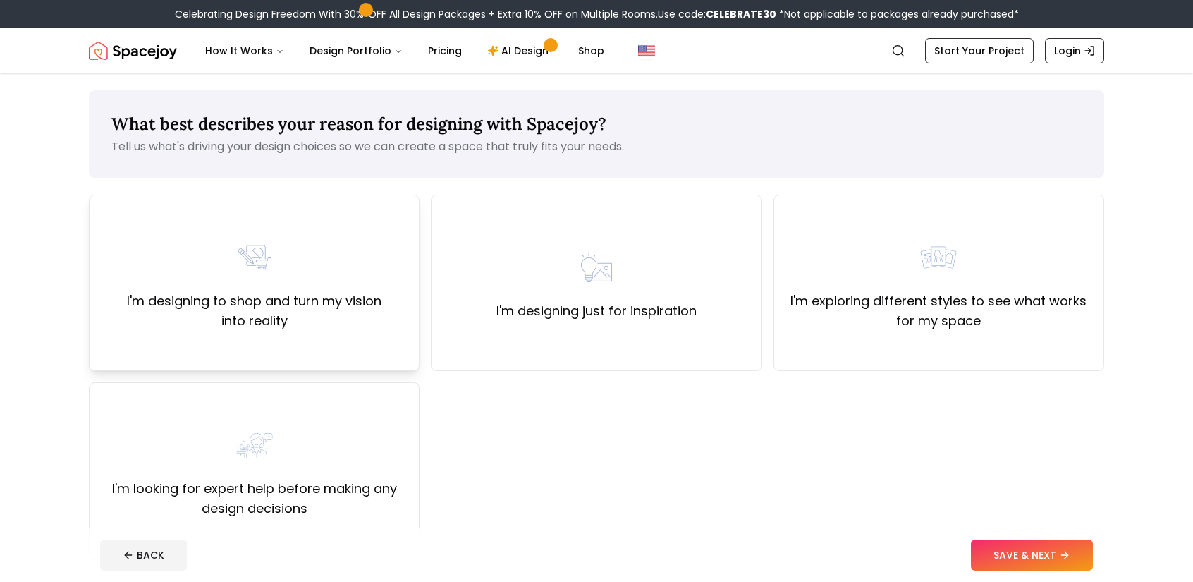
click at [344, 318] on label "I'm designing to shop and turn my vision into reality" at bounding box center [254, 310] width 307 height 39
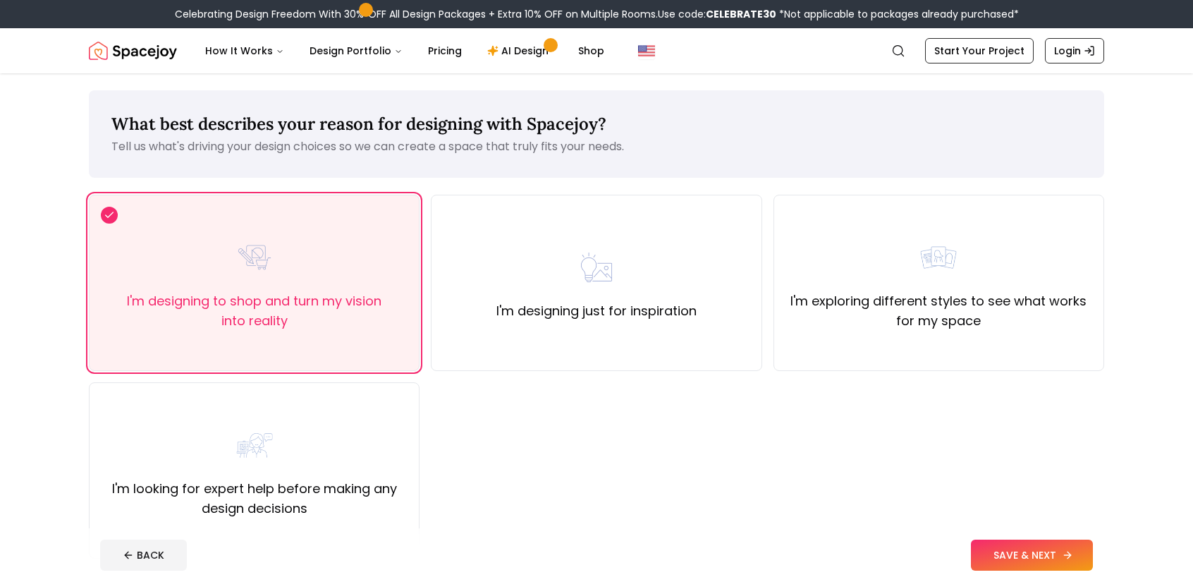
click at [1028, 559] on button "SAVE & NEXT" at bounding box center [1032, 554] width 122 height 31
